Goal: Obtain resource: Download file/media

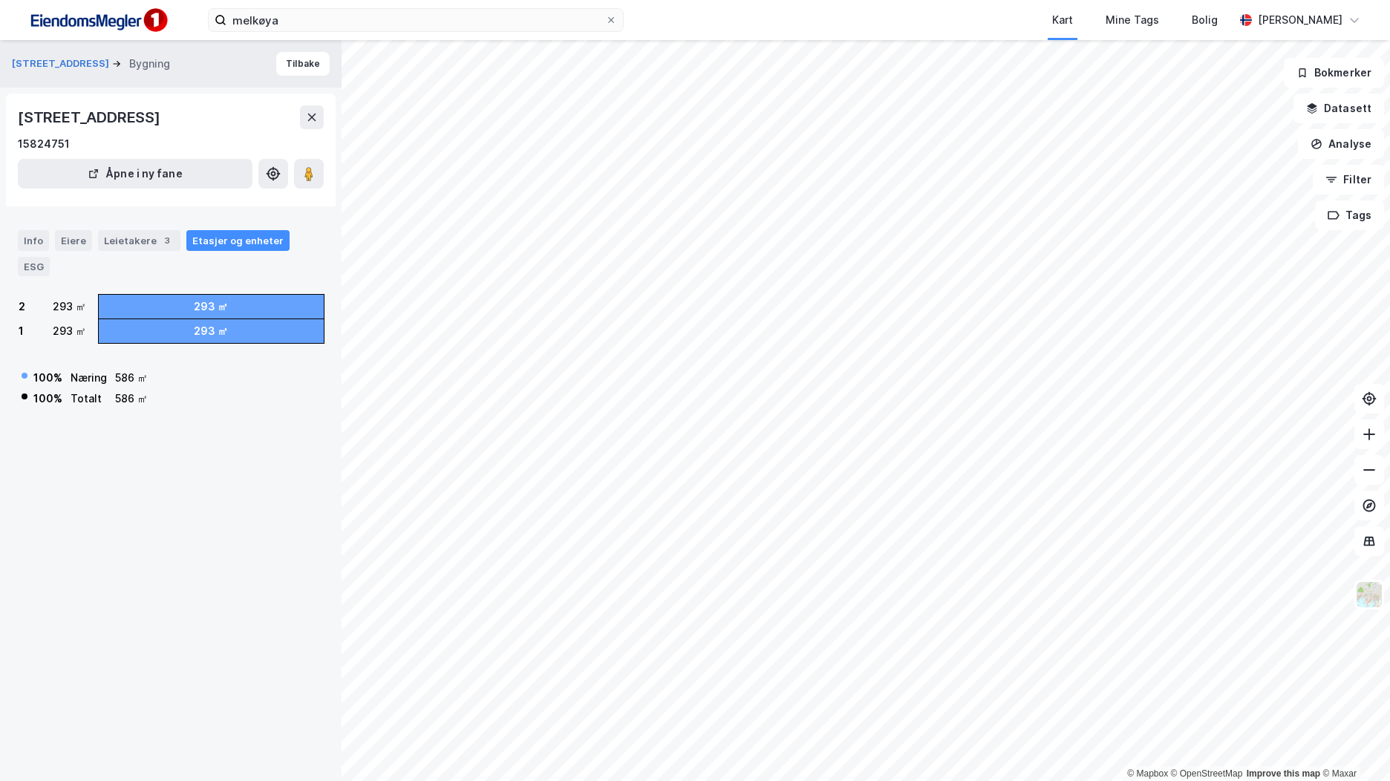
click at [327, 112] on div "[STREET_ADDRESS] 15824751 Åpne i ny fane" at bounding box center [171, 150] width 330 height 113
click at [311, 117] on icon at bounding box center [312, 117] width 8 height 7
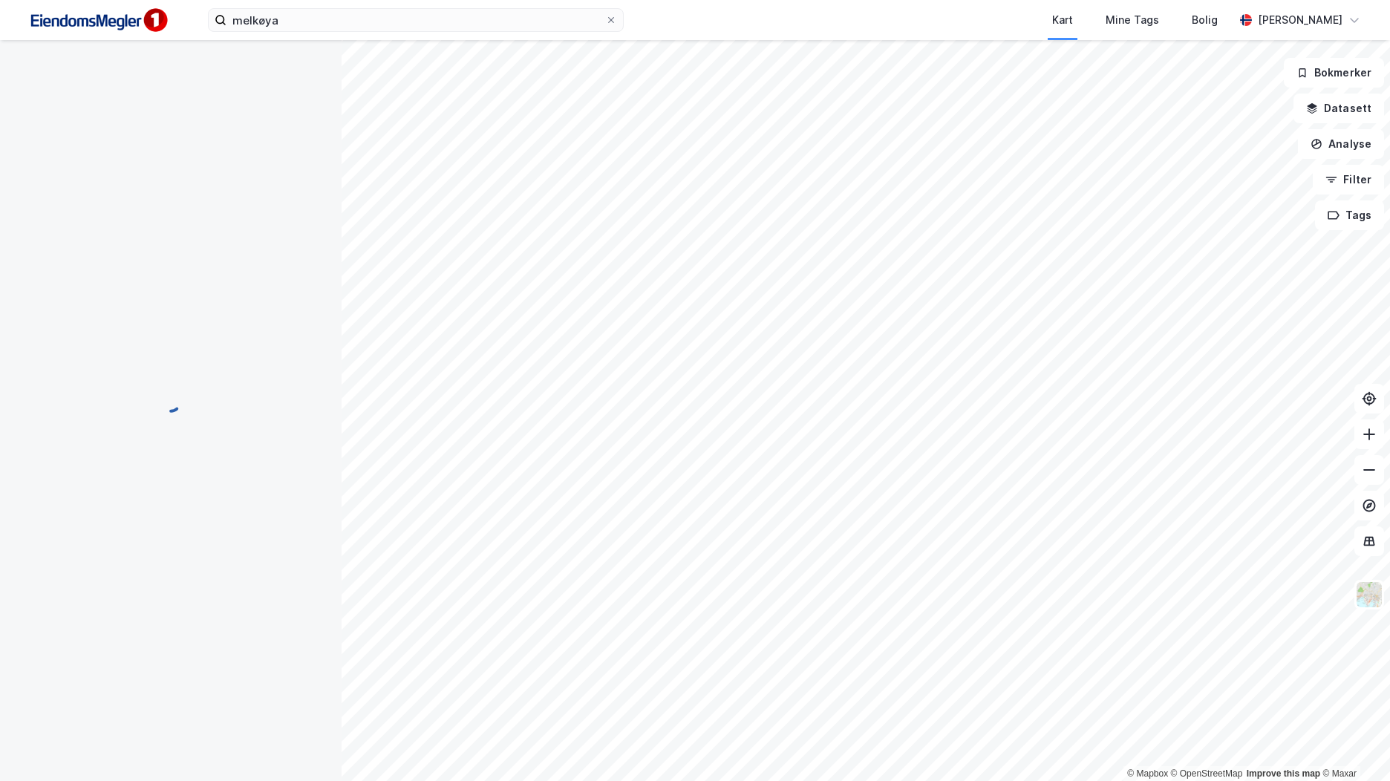
scroll to position [16, 0]
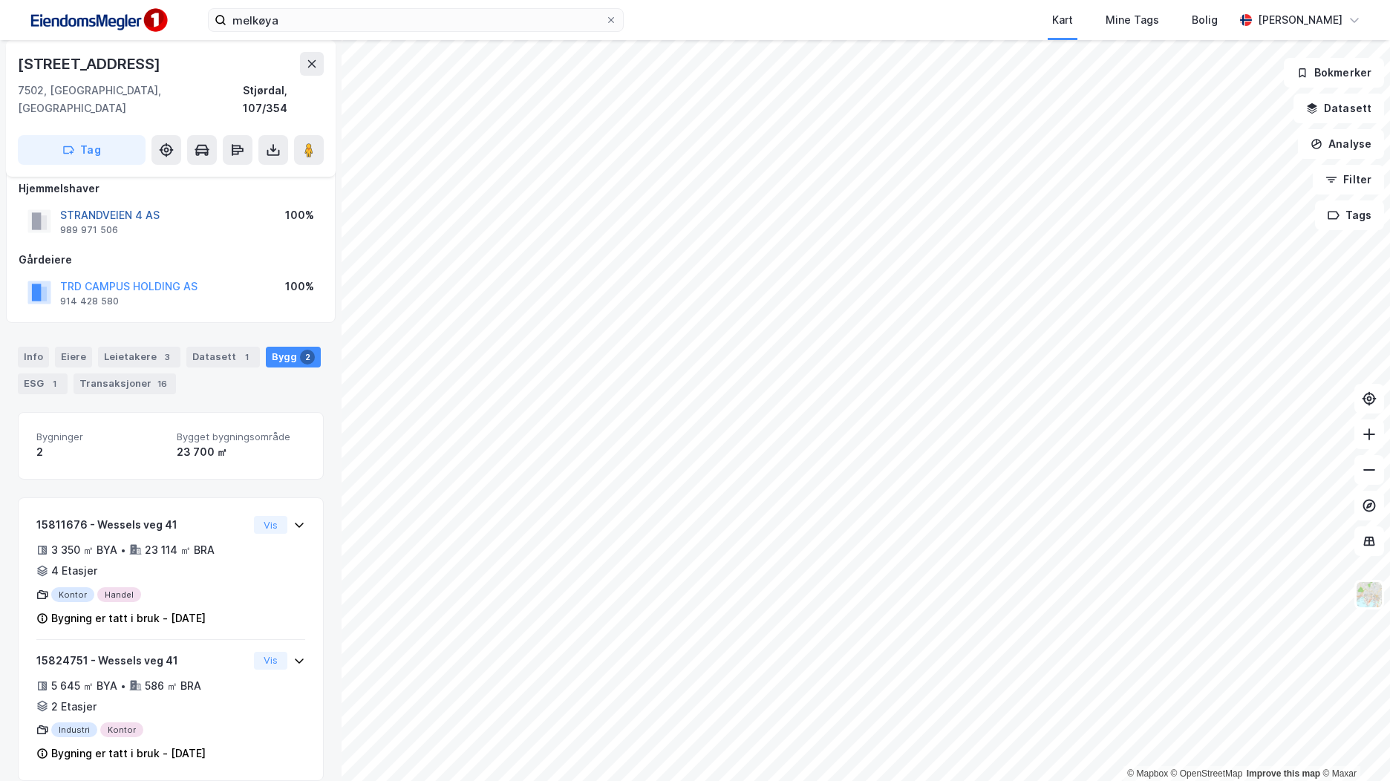
click at [0, 0] on button "STRANDVEIEN 4 AS" at bounding box center [0, 0] width 0 height 0
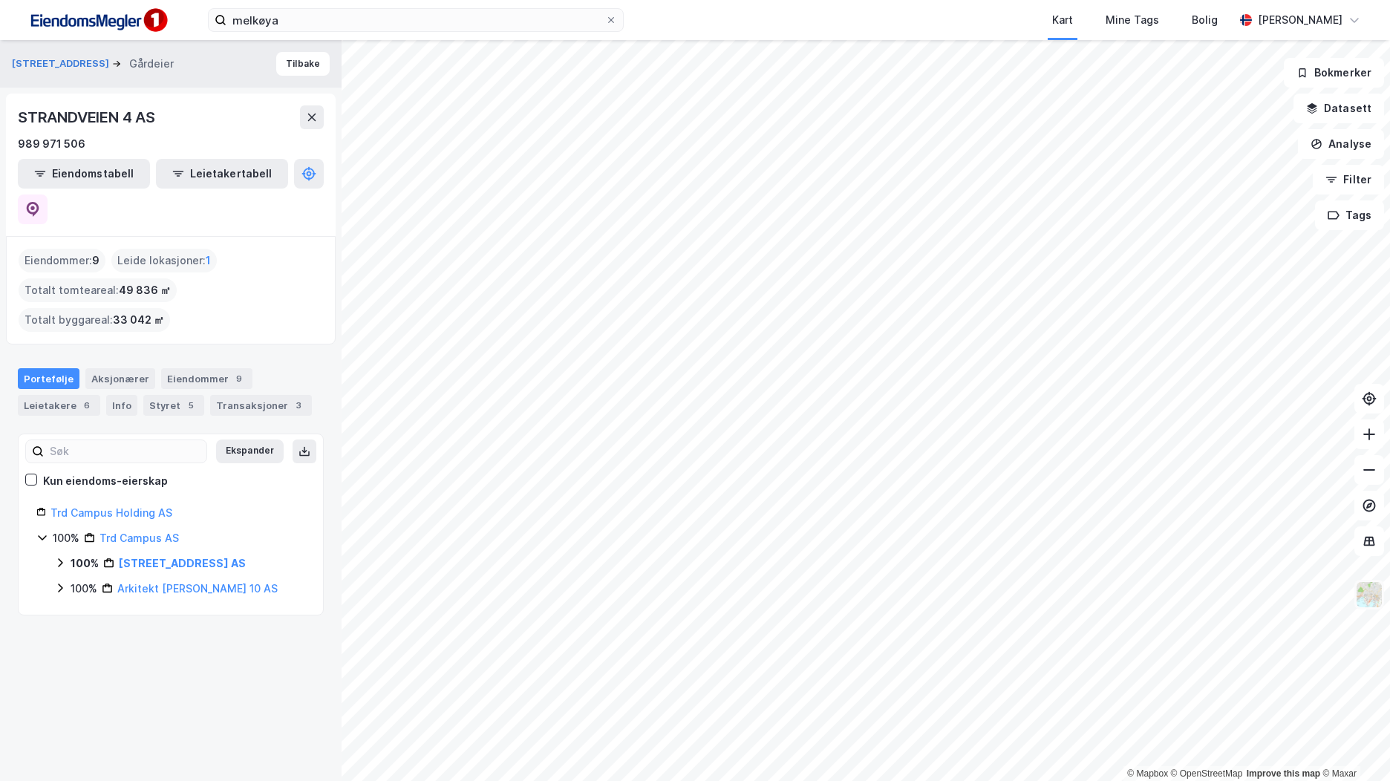
click at [1371, 588] on img at bounding box center [1370, 595] width 28 height 28
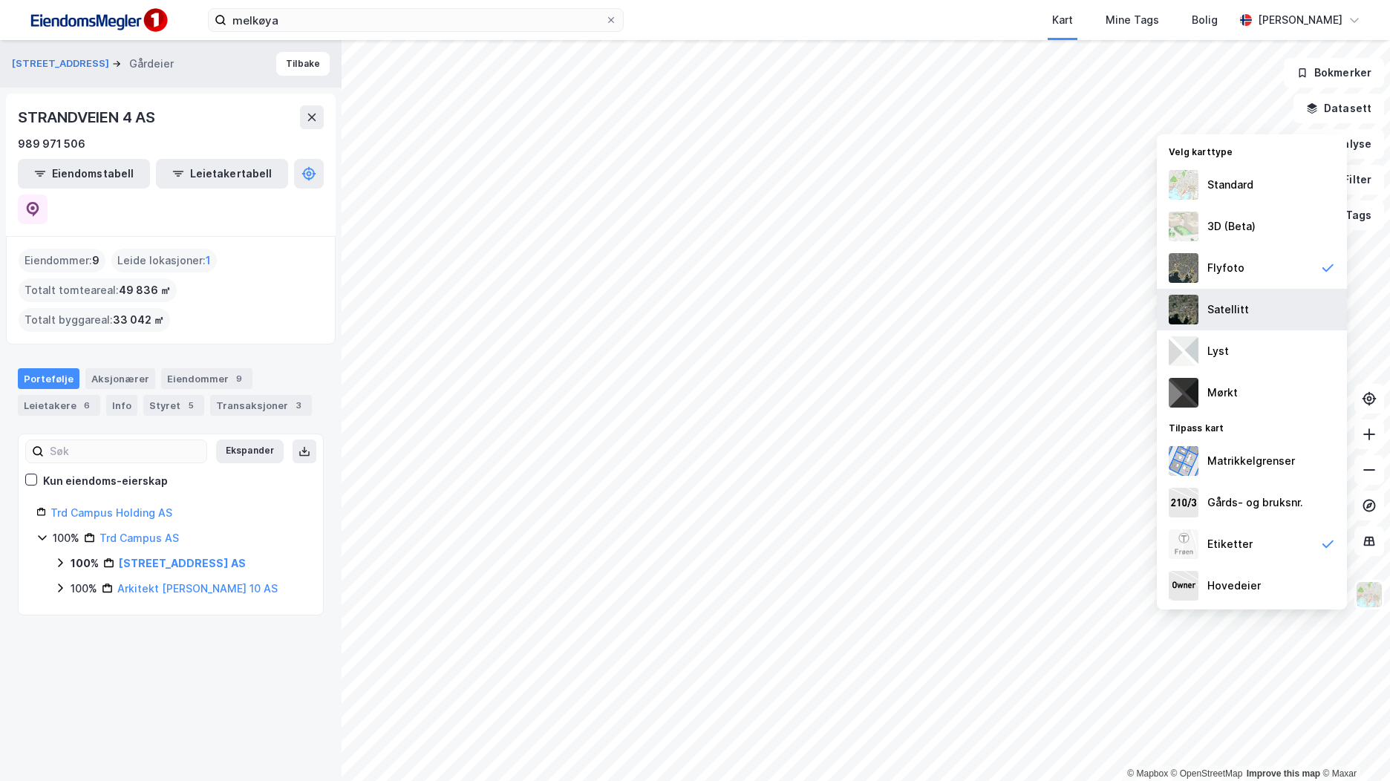
click at [1286, 298] on div "Satellitt" at bounding box center [1252, 310] width 190 height 42
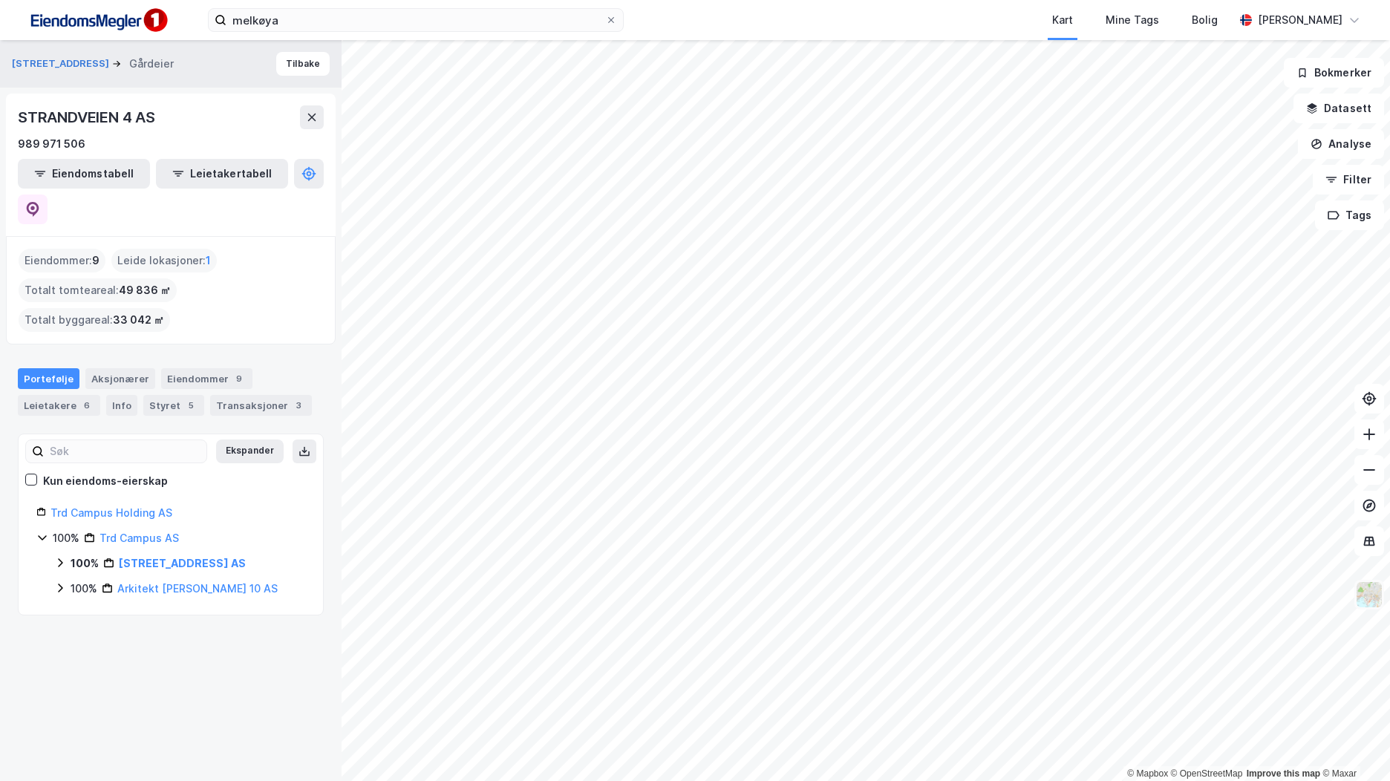
click at [1376, 600] on img at bounding box center [1370, 595] width 28 height 28
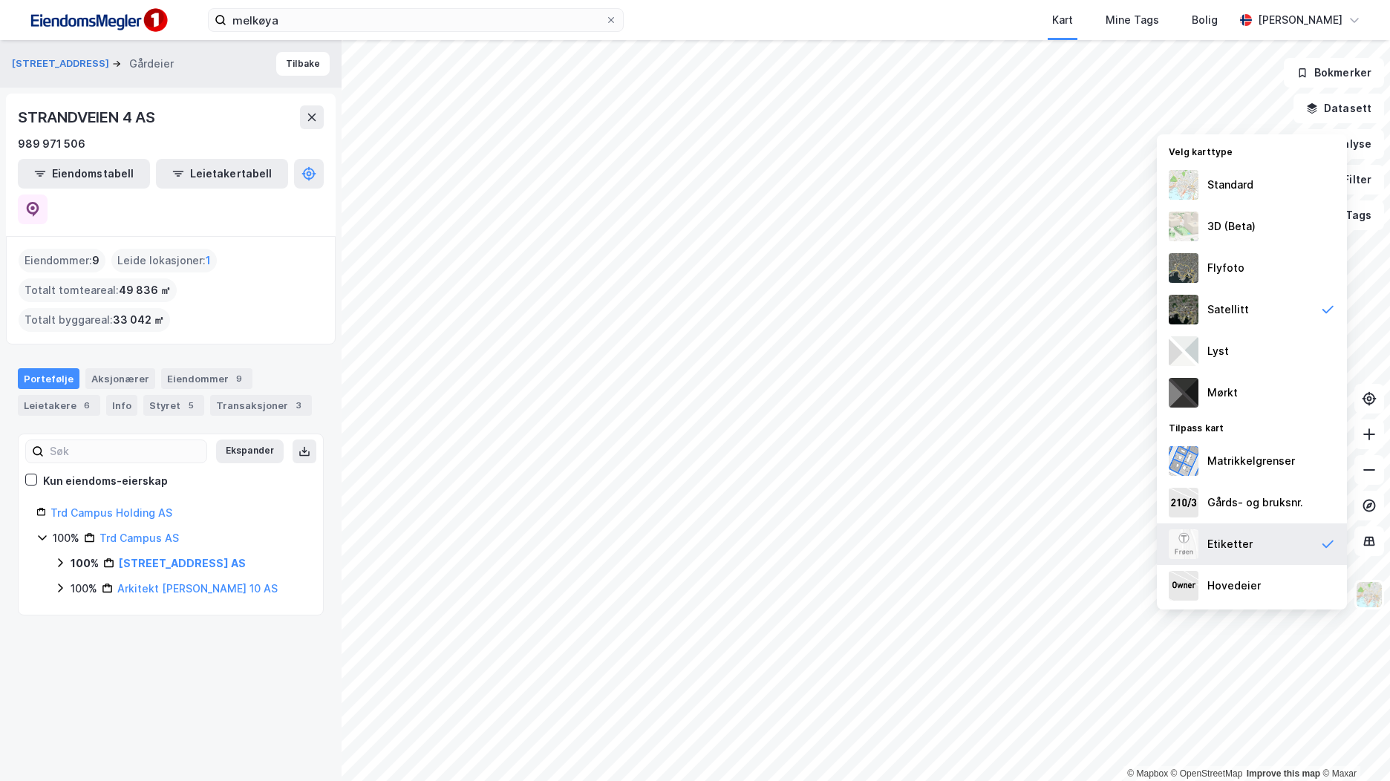
click at [1282, 544] on div "Etiketter" at bounding box center [1252, 545] width 190 height 42
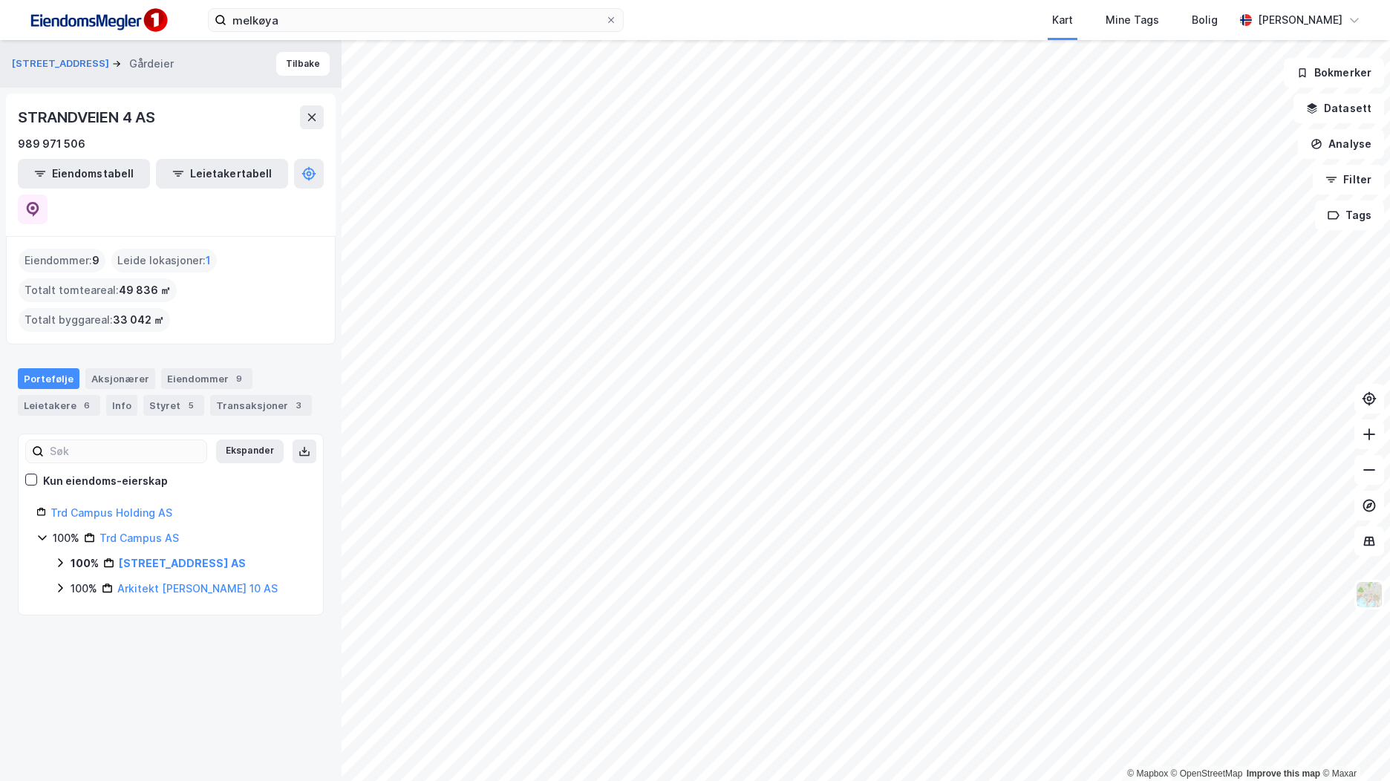
click at [56, 557] on icon at bounding box center [60, 563] width 12 height 12
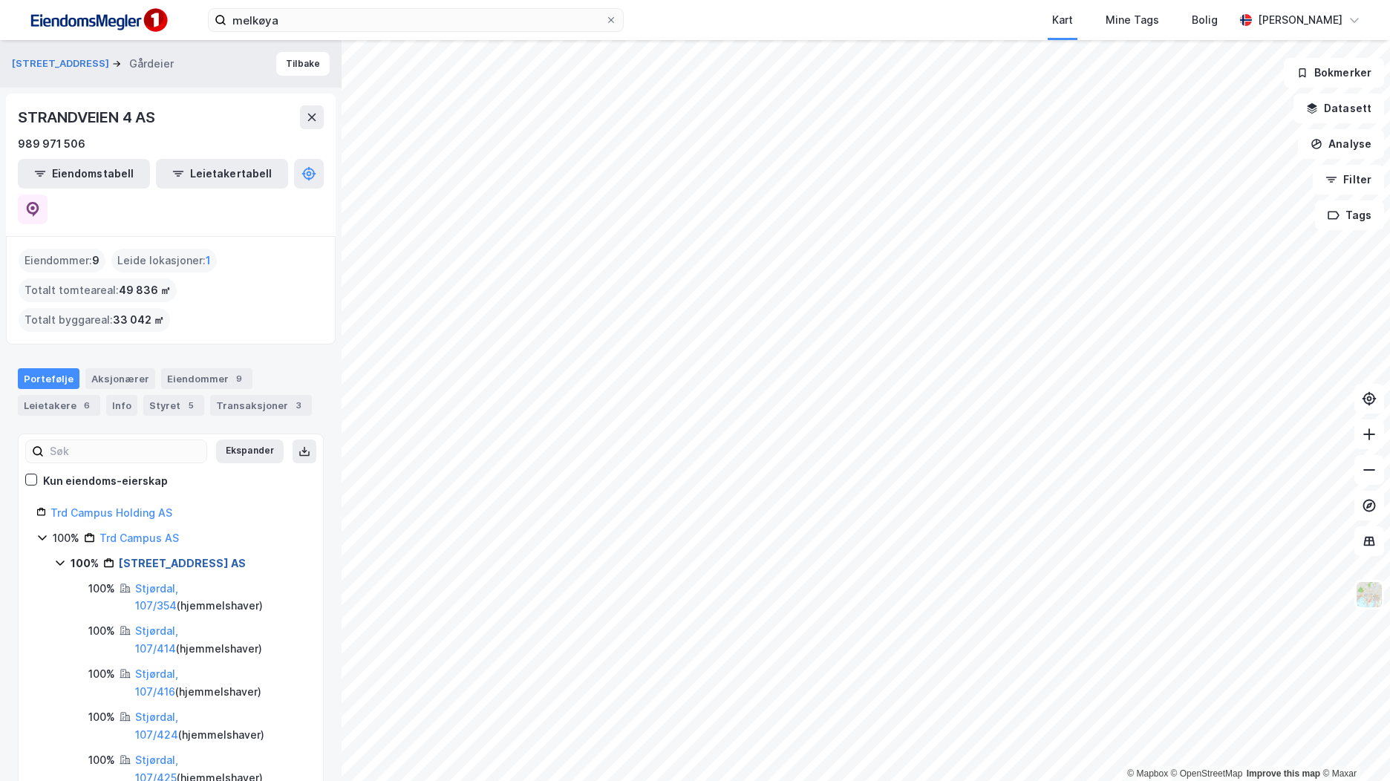
click at [152, 557] on link "[STREET_ADDRESS] AS" at bounding box center [182, 563] width 127 height 13
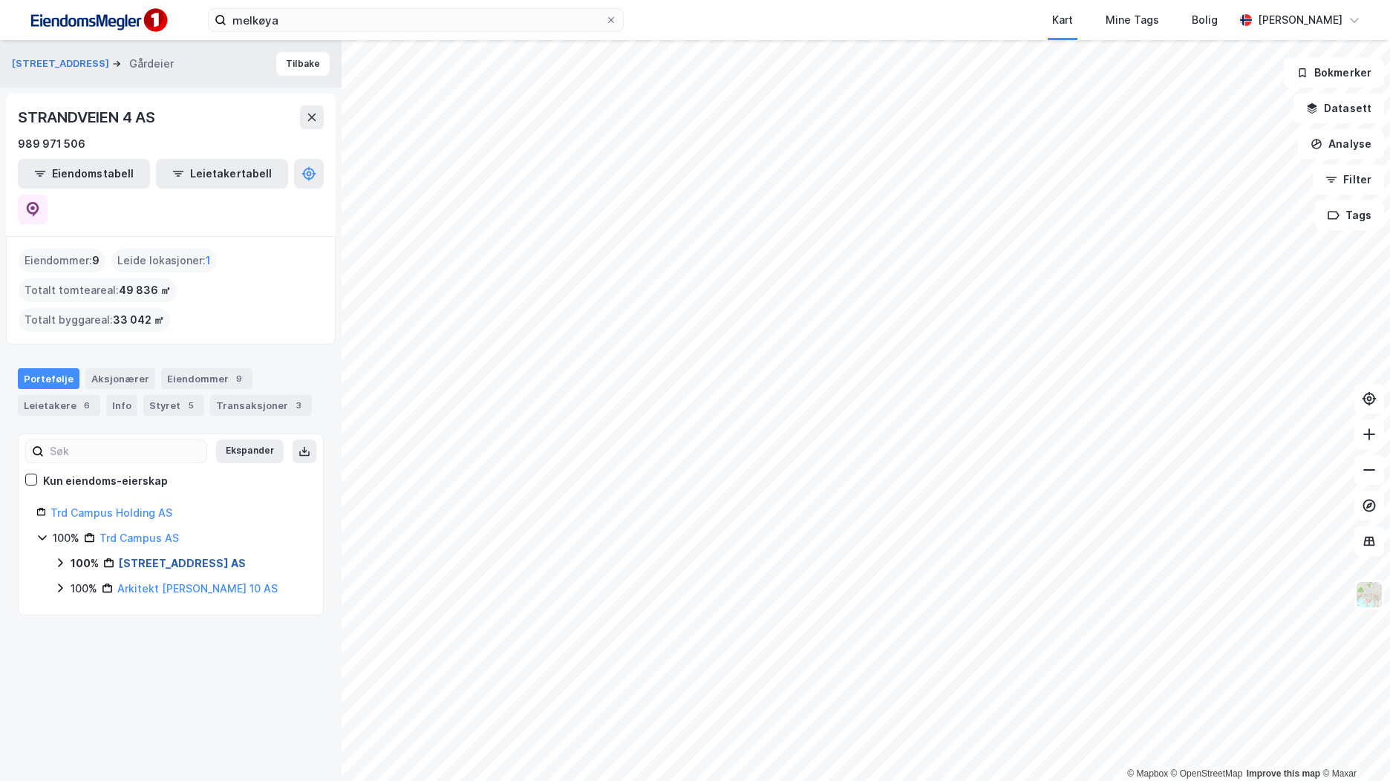
click at [175, 557] on link "[STREET_ADDRESS] AS" at bounding box center [182, 563] width 127 height 13
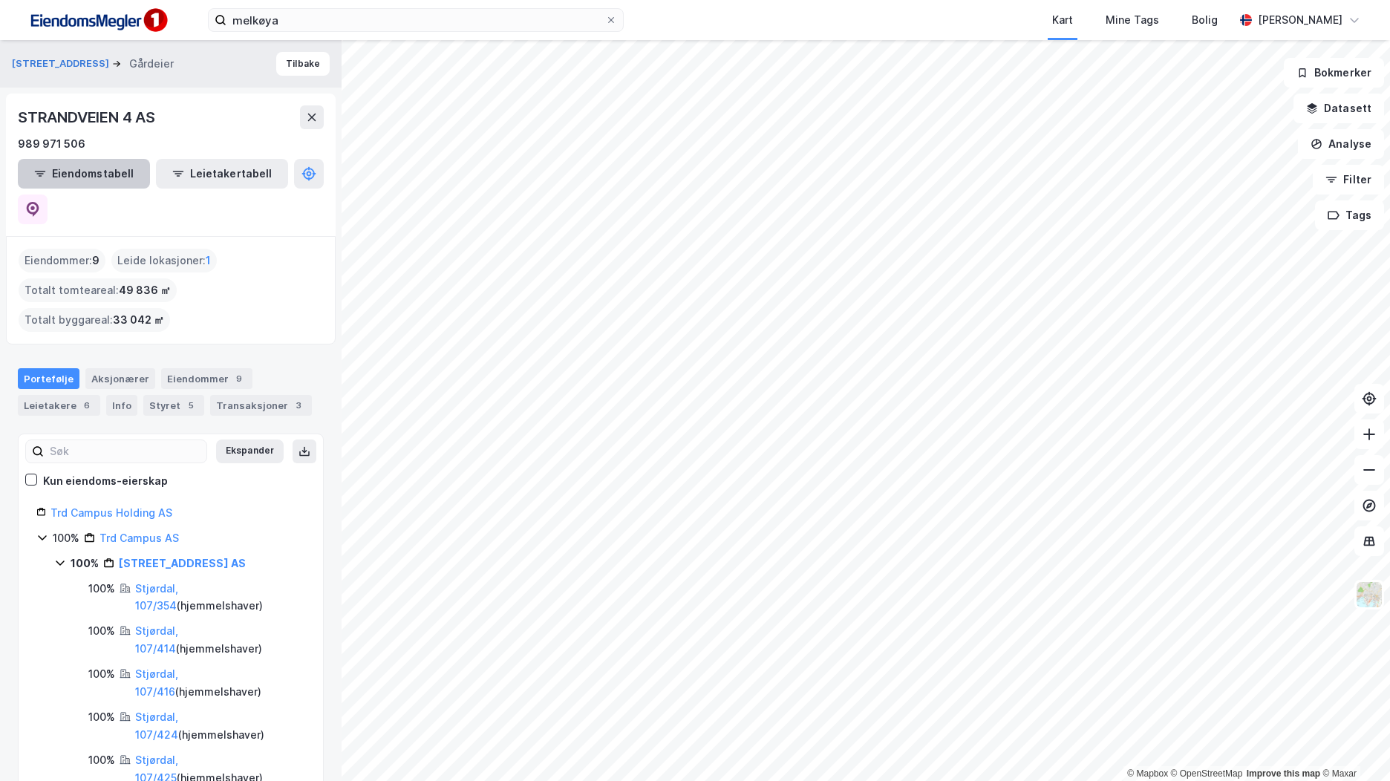
click at [73, 163] on button "Eiendomstabell" at bounding box center [84, 174] width 132 height 30
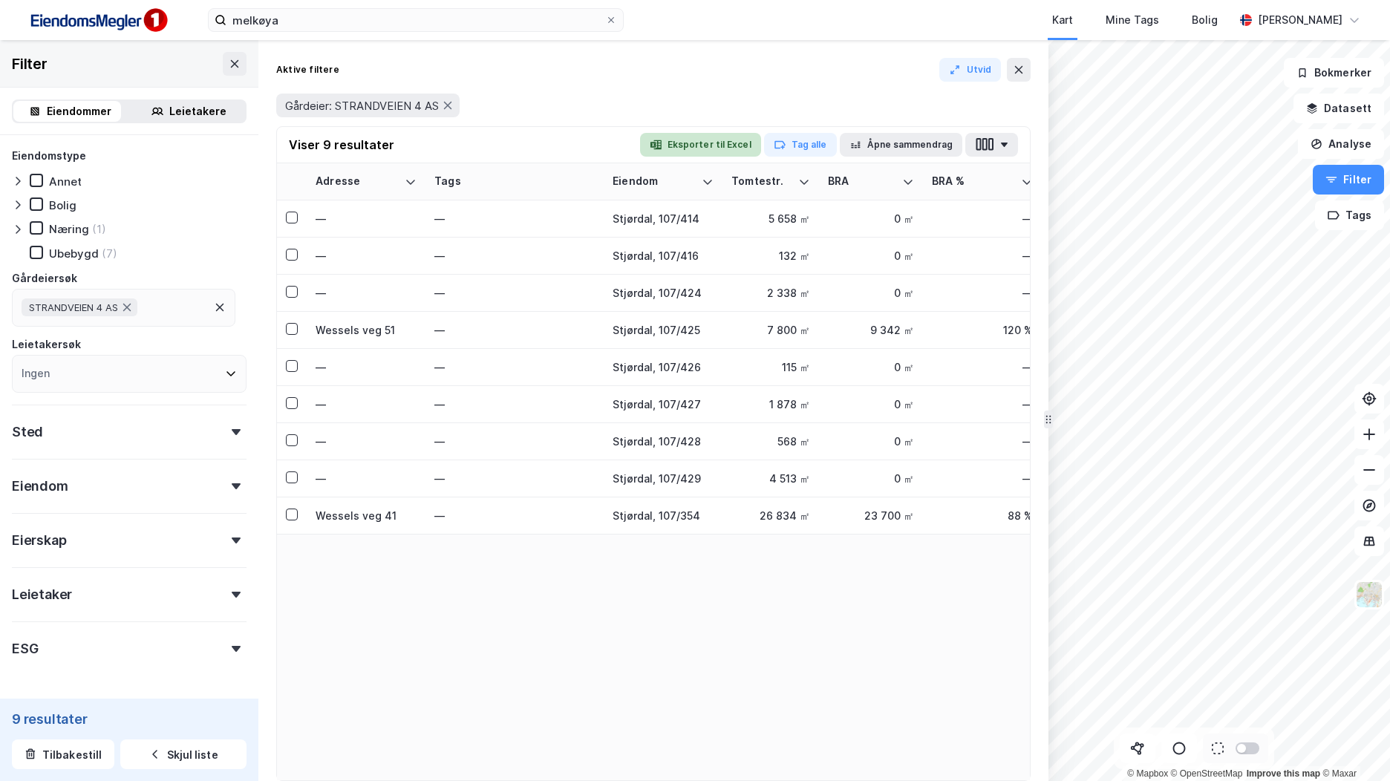
click at [742, 139] on button "Eksporter til Excel" at bounding box center [700, 145] width 121 height 24
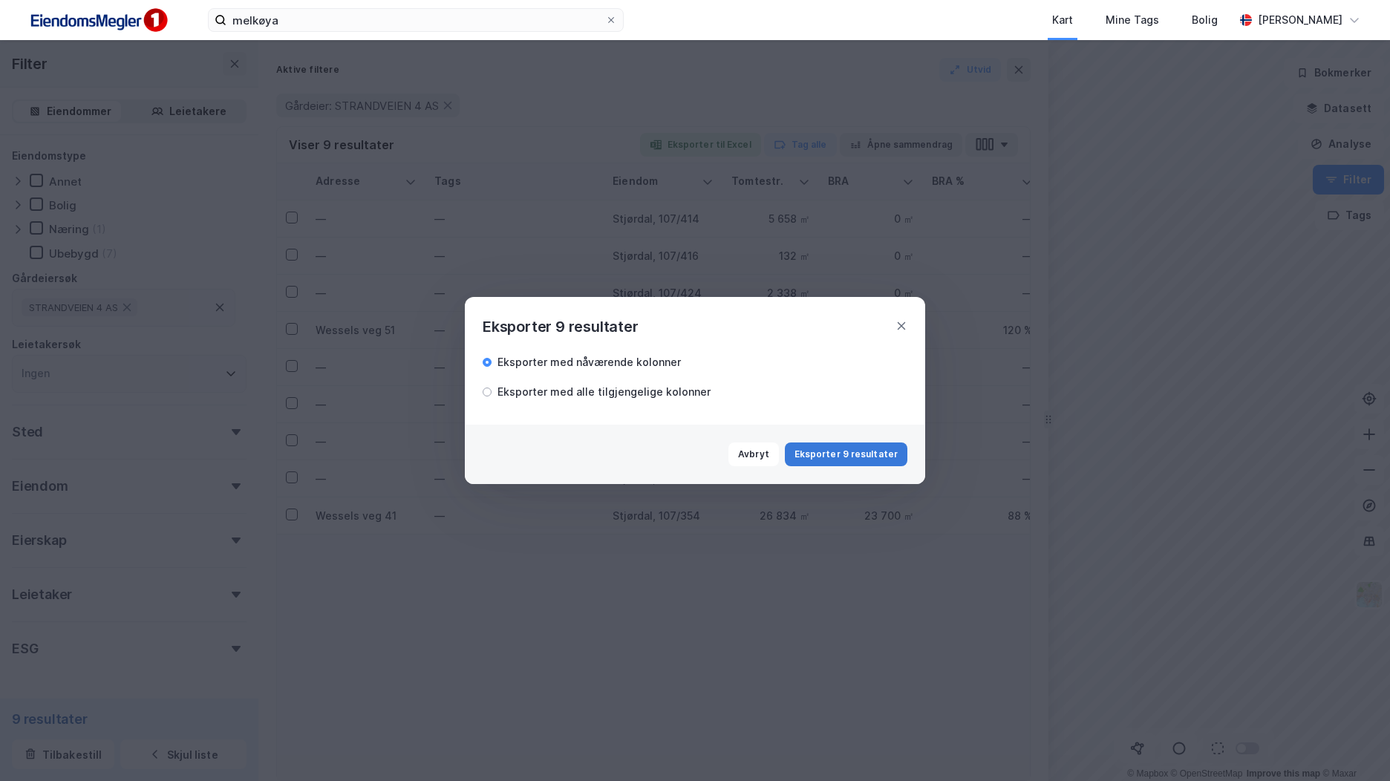
click at [833, 463] on button "Eksporter 9 resultater" at bounding box center [846, 455] width 123 height 24
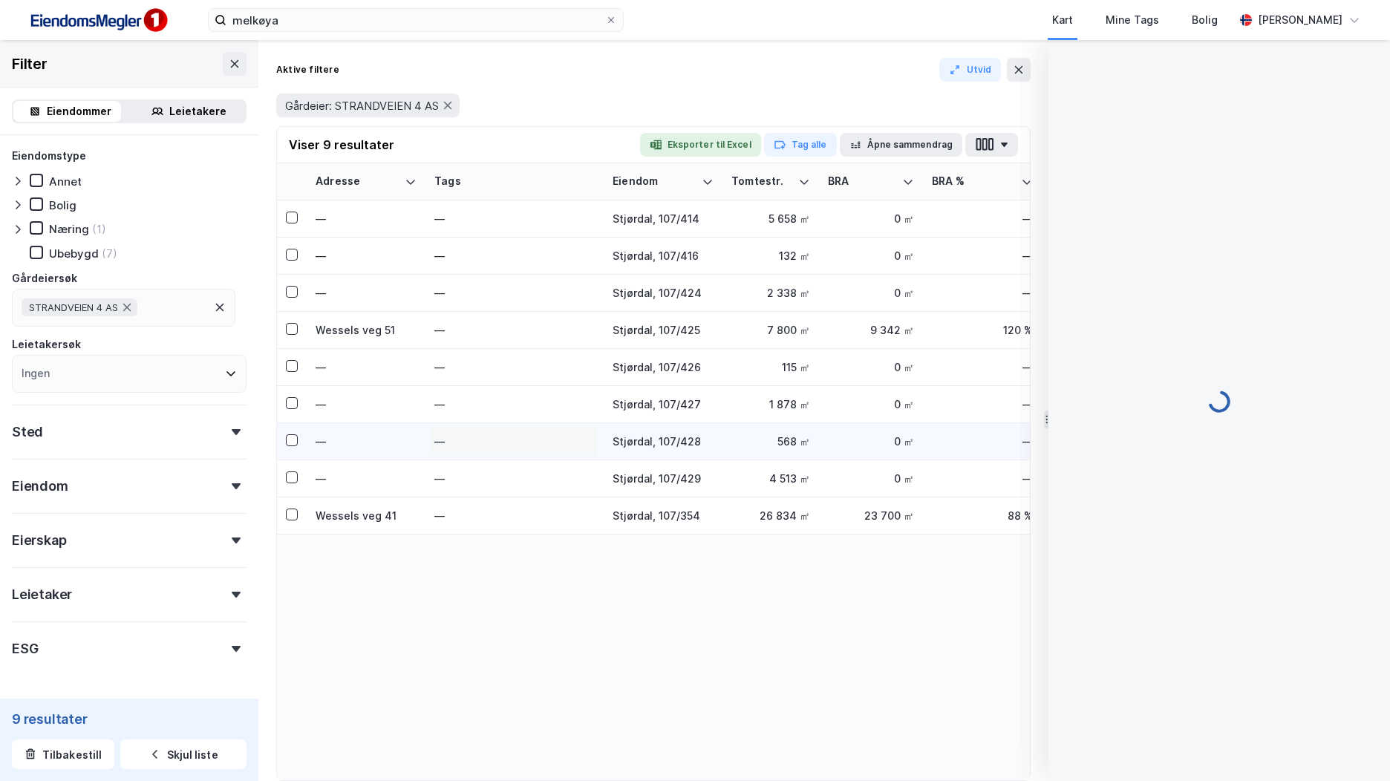
scroll to position [16, 0]
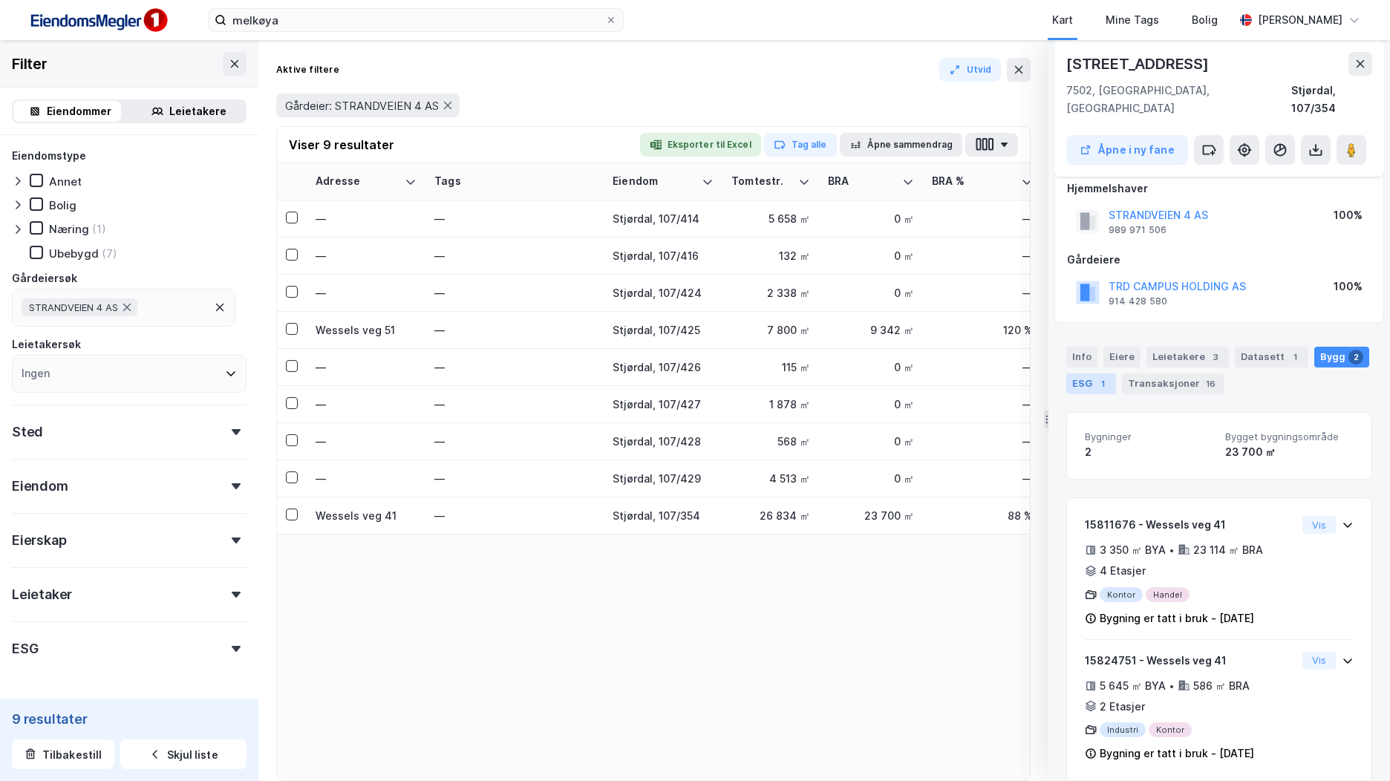
click at [1093, 374] on div "ESG 1" at bounding box center [1092, 384] width 50 height 21
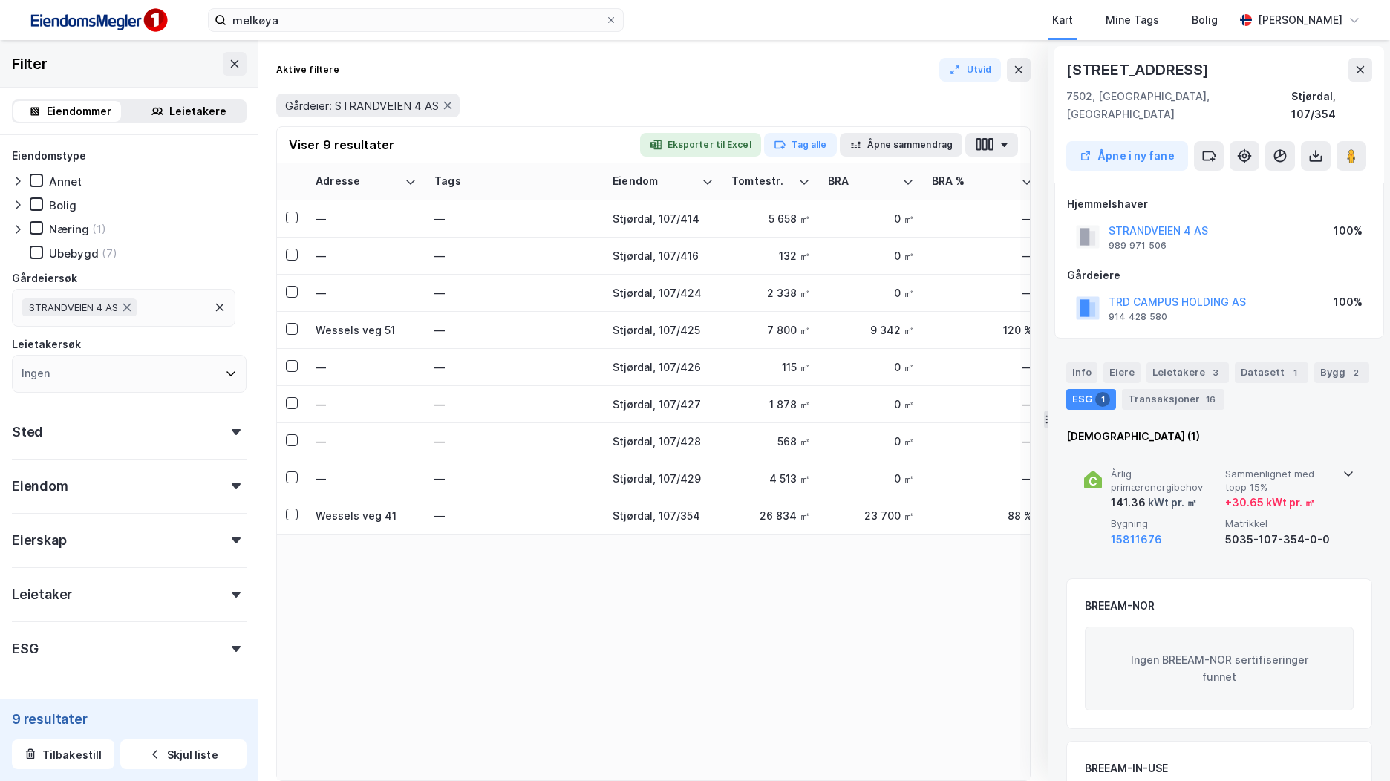
click at [1354, 509] on div "Årlig primærenergibehov 141.36 kWt pr. ㎡ Sammenlignet med topp 15% + 30.65 kWt …" at bounding box center [1220, 508] width 306 height 115
